Goal: Task Accomplishment & Management: Manage account settings

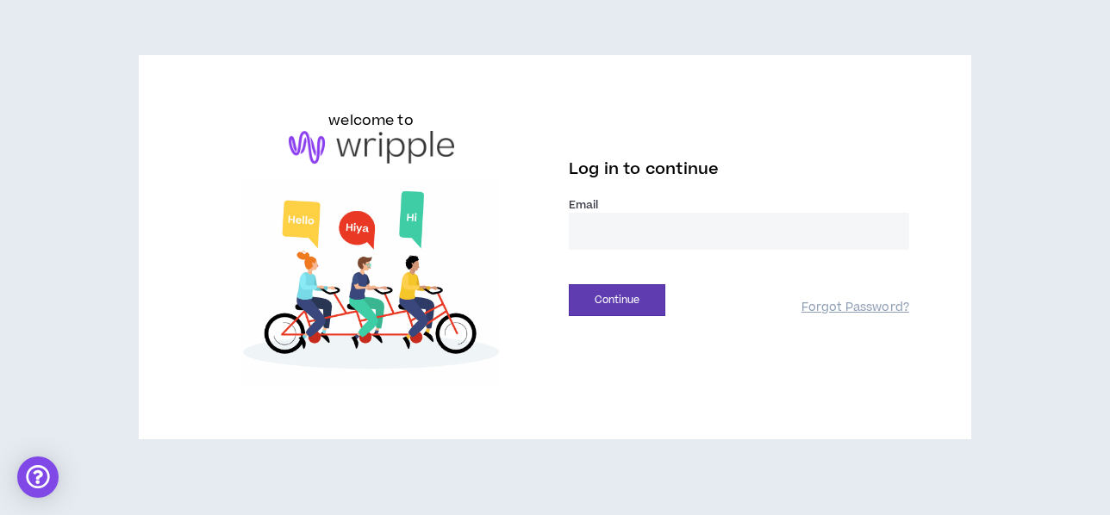
click at [608, 228] on input "email" at bounding box center [739, 231] width 340 height 37
type input "**********"
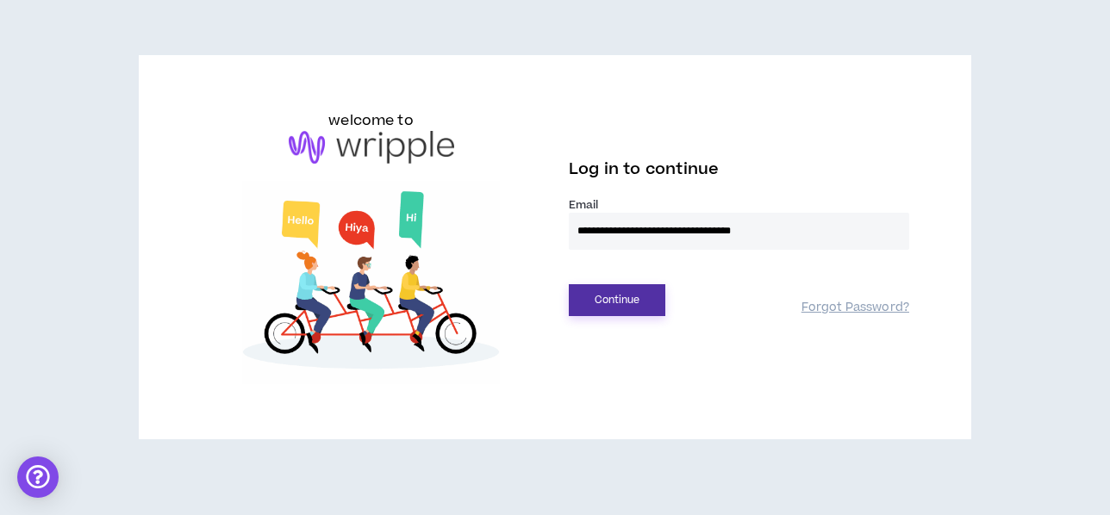
click at [624, 301] on button "Continue" at bounding box center [617, 300] width 96 height 32
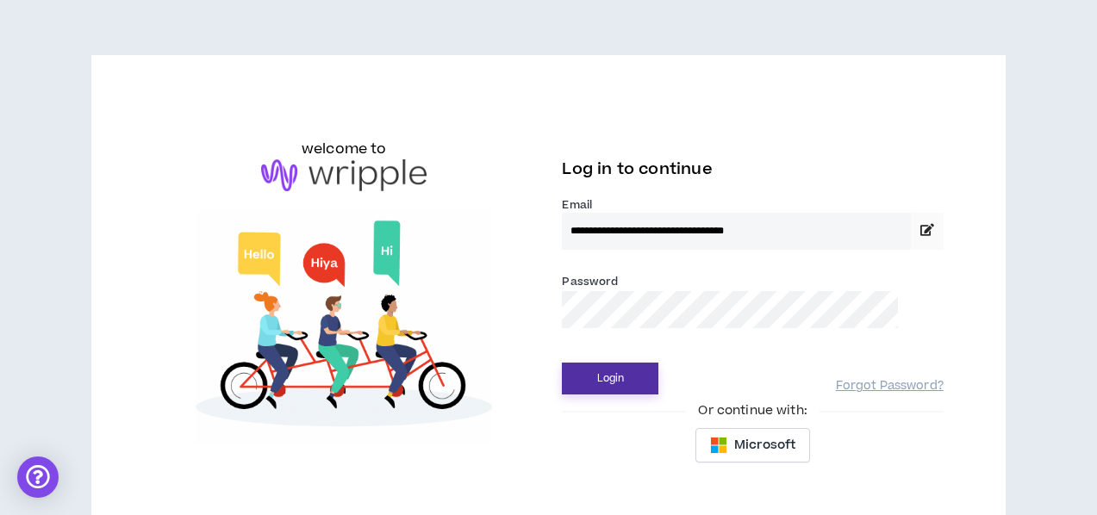
click at [562, 363] on button "Login" at bounding box center [610, 379] width 96 height 32
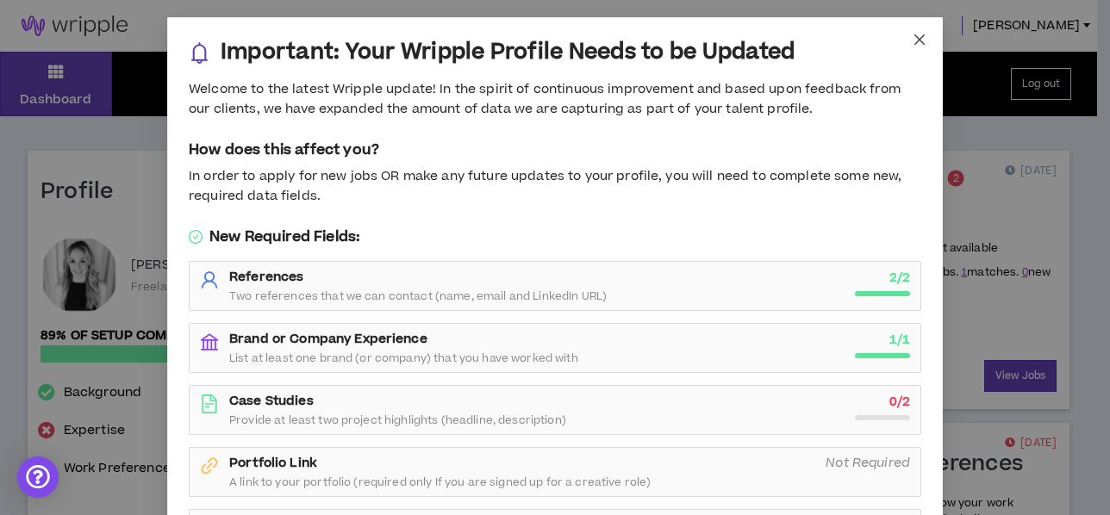
click at [919, 32] on span "Close" at bounding box center [919, 40] width 47 height 47
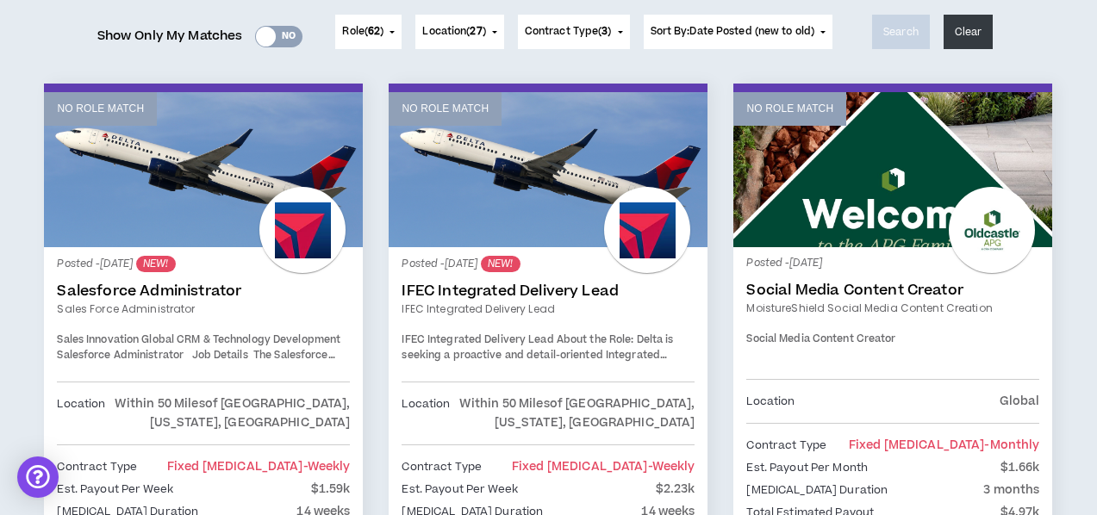
scroll to position [86, 0]
